Goal: Complete application form

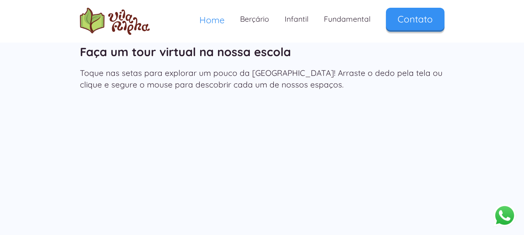
scroll to position [1243, 0]
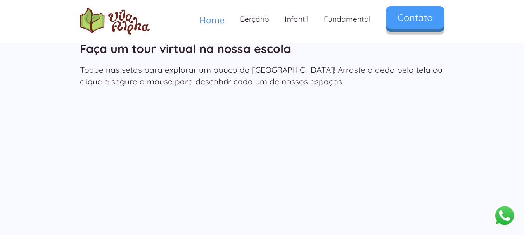
click at [434, 14] on link "Contato" at bounding box center [415, 17] width 59 height 22
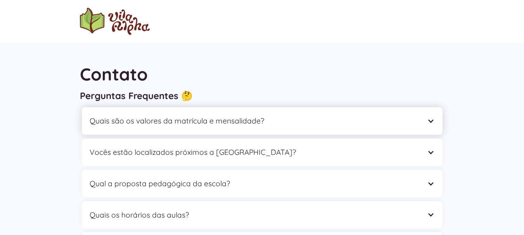
click at [215, 122] on div "Quais são os valores da matrícula e mensalidade?" at bounding box center [254, 121] width 329 height 12
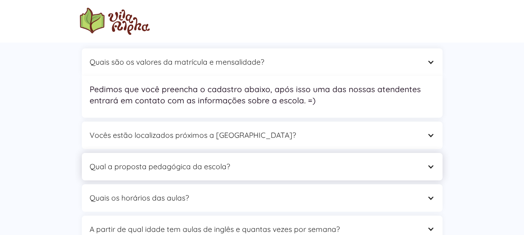
scroll to position [78, 0]
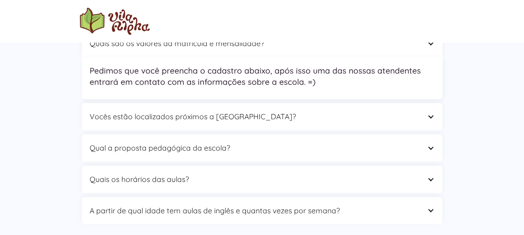
click at [226, 82] on p "Pedimos que você preencha o cadastro abaixo, após isso uma das nossas atendente…" at bounding box center [262, 76] width 345 height 22
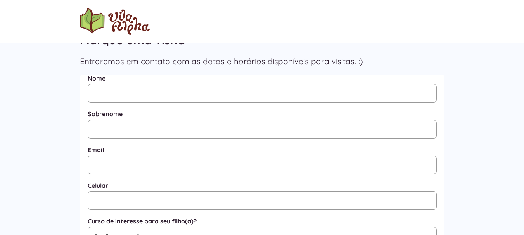
scroll to position [388, 0]
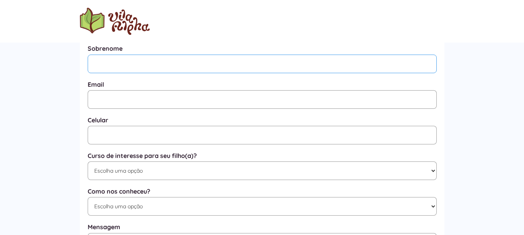
click at [116, 66] on input "Mensagem" at bounding box center [262, 64] width 349 height 19
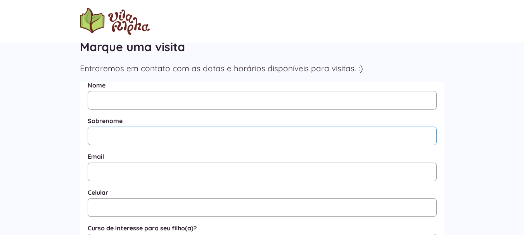
scroll to position [268, 0]
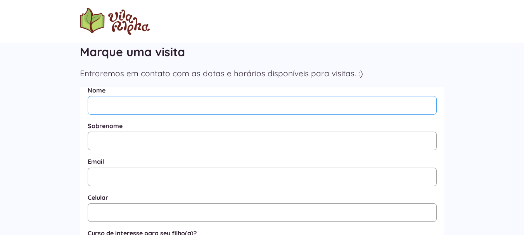
click at [117, 103] on input "Nome" at bounding box center [262, 105] width 349 height 19
type input "[PERSON_NAME]"
type input "Figueiró Cantreras"
type input "[EMAIL_ADDRESS][DOMAIN_NAME]"
type input "[PHONE_NUMBER]"
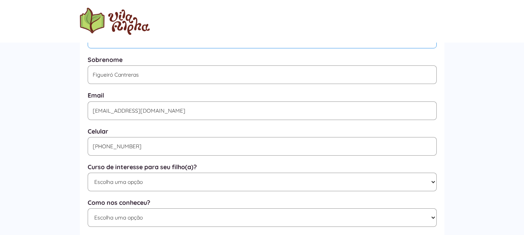
scroll to position [384, 0]
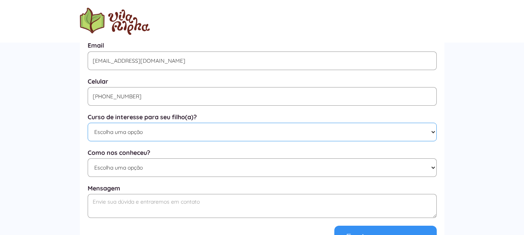
click at [134, 133] on select "Escolha uma opção Educação Infantil / Berçário Ensino Fundamental I Integral" at bounding box center [262, 132] width 349 height 19
select select "Ensino Fundamental I"
click at [88, 126] on select "Escolha uma opção Educação Infantil / Berçário Ensino Fundamental I Integral" at bounding box center [262, 132] width 349 height 19
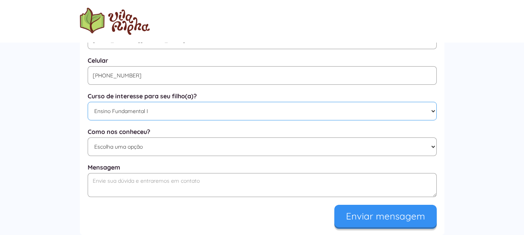
scroll to position [423, 0]
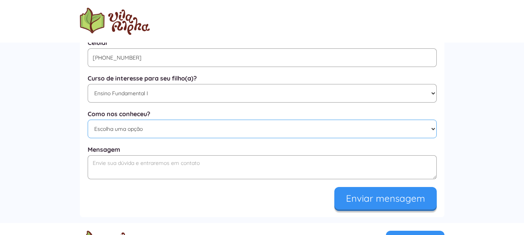
click at [138, 133] on select "Escolha uma opção Google Facebook Instagram Indicação Proximidade com a Escola …" at bounding box center [262, 129] width 349 height 19
select select "Outros"
click at [88, 124] on select "Escolha uma opção Google Facebook Instagram Indicação Proximidade com a Escola …" at bounding box center [262, 129] width 349 height 19
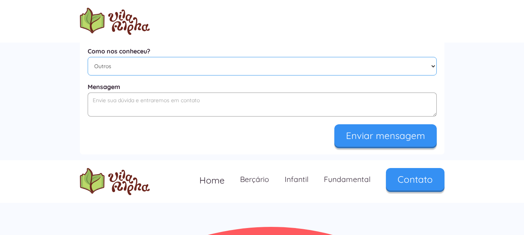
scroll to position [501, 0]
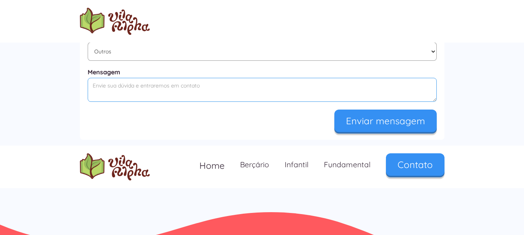
click at [127, 93] on textarea "Mensagem" at bounding box center [262, 90] width 349 height 24
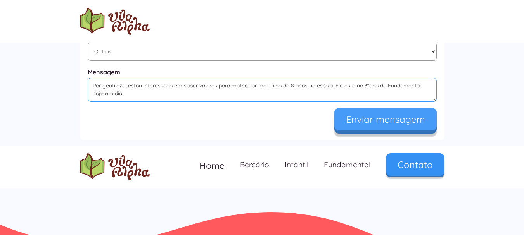
type textarea "Por gentileza, estou interessado em saber valores para matricular meu filho de …"
click at [402, 121] on input "Enviar mensagem" at bounding box center [385, 119] width 102 height 22
type input "Enviando..."
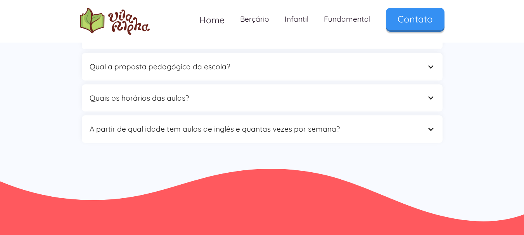
scroll to position [543, 0]
click at [155, 91] on div "Quais os horários das aulas?" at bounding box center [262, 98] width 360 height 28
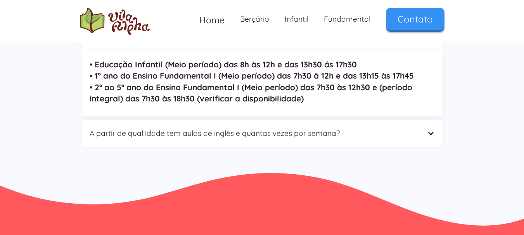
scroll to position [620, 0]
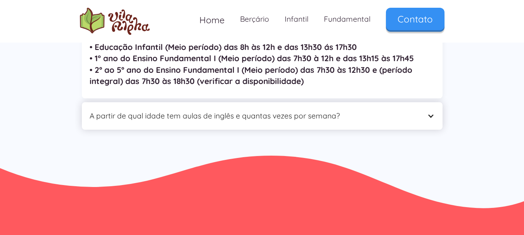
click at [301, 119] on div "A partir de qual idade tem aulas de inglês e quantas vezes por semana?" at bounding box center [254, 116] width 329 height 12
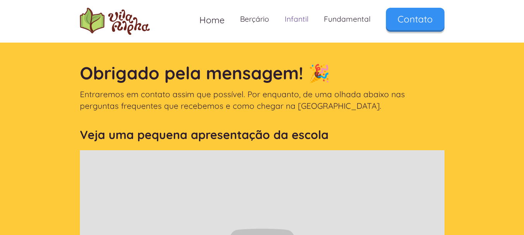
scroll to position [0, 0]
